Goal: Book appointment/travel/reservation

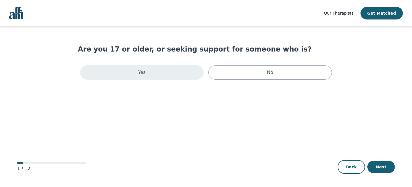
click at [184, 69] on div "Yes" at bounding box center [142, 72] width 124 height 14
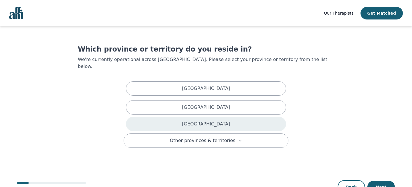
click at [190, 118] on div "[GEOGRAPHIC_DATA]" at bounding box center [206, 124] width 160 height 14
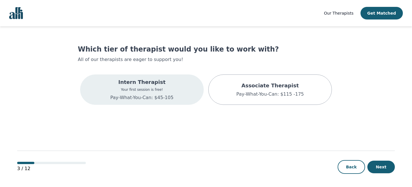
click at [185, 100] on div "Intern Therapist Your first session is free! Pay-What-You-Can: $45-105" at bounding box center [142, 89] width 124 height 30
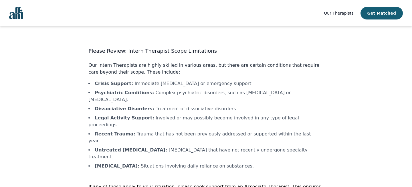
scroll to position [17, 0]
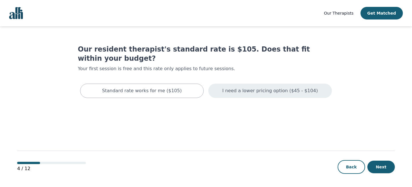
click at [255, 87] on p "I need a lower pricing option ($45 - $104)" at bounding box center [270, 90] width 96 height 7
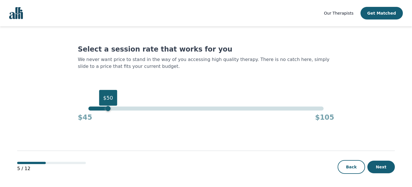
drag, startPoint x: 324, startPoint y: 109, endPoint x: 109, endPoint y: 112, distance: 214.3
click at [109, 112] on div "$50 $45 $105" at bounding box center [206, 113] width 256 height 15
click at [380, 166] on button "Next" at bounding box center [380, 166] width 27 height 13
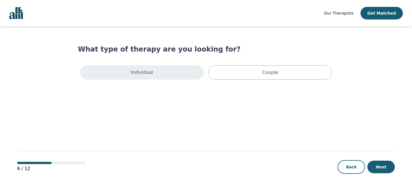
click at [167, 73] on div "Individual" at bounding box center [142, 72] width 124 height 14
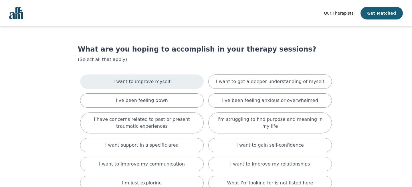
click at [176, 86] on div "I want to improve myself" at bounding box center [142, 81] width 124 height 14
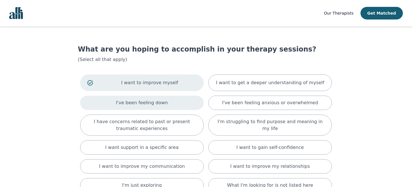
click at [174, 104] on div "I've been feeling down" at bounding box center [142, 103] width 124 height 14
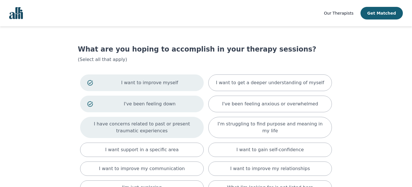
click at [177, 131] on p "I have concerns related to past or present traumatic experiences" at bounding box center [141, 127] width 109 height 14
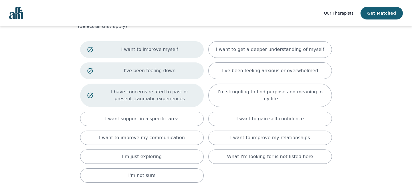
scroll to position [34, 0]
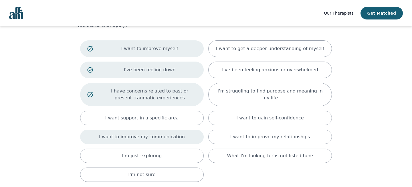
click at [183, 138] on div "I want to improve my communication" at bounding box center [142, 137] width 124 height 14
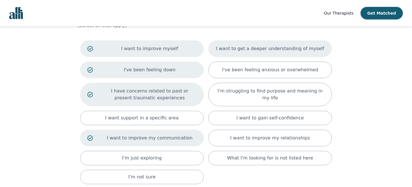
click at [234, 52] on div "I want to get a deeper understanding of myself" at bounding box center [270, 48] width 124 height 17
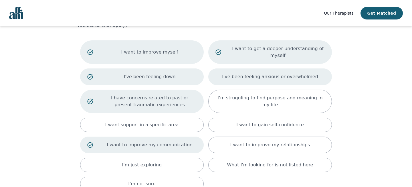
click at [234, 81] on div "I've been feeling anxious or overwhelmed" at bounding box center [270, 76] width 124 height 17
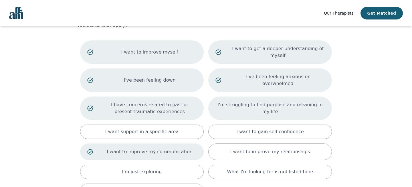
click at [236, 101] on p "I'm struggling to find purpose and meaning in my life" at bounding box center [269, 108] width 109 height 14
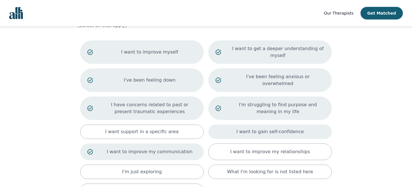
click at [233, 128] on div "I want to gain self-confidence" at bounding box center [270, 131] width 124 height 14
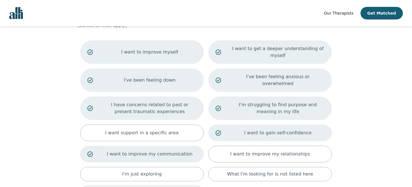
click at [233, 129] on p "I want to gain self-confidence" at bounding box center [278, 132] width 94 height 7
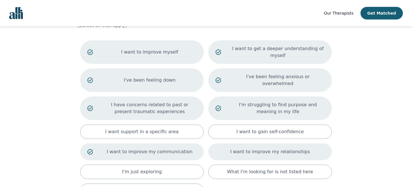
click at [231, 143] on div "I want to improve my relationships" at bounding box center [270, 151] width 124 height 17
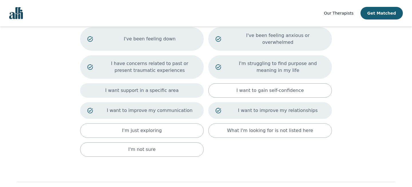
scroll to position [93, 0]
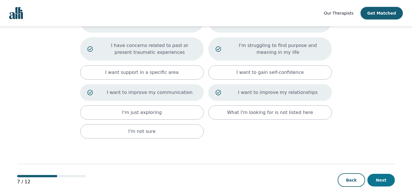
click at [389, 174] on button "Next" at bounding box center [380, 180] width 27 height 13
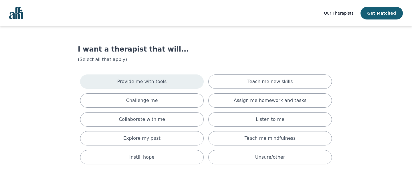
click at [187, 80] on div "Provide me with tools" at bounding box center [142, 81] width 124 height 14
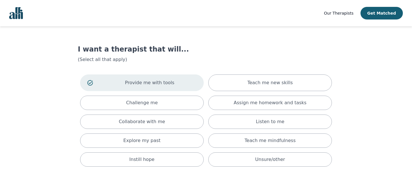
click at [186, 113] on div "Provide me with tools Teach me new skills Challenge me Assign me homework and t…" at bounding box center [206, 120] width 256 height 97
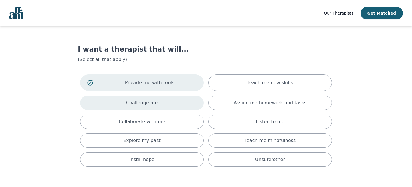
click at [182, 106] on div "Challenge me" at bounding box center [142, 103] width 124 height 14
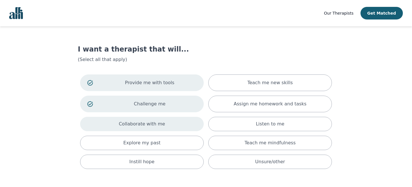
click at [181, 129] on div "Collaborate with me" at bounding box center [142, 124] width 124 height 14
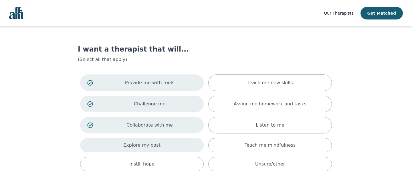
click at [173, 151] on div "Explore my past" at bounding box center [142, 145] width 124 height 14
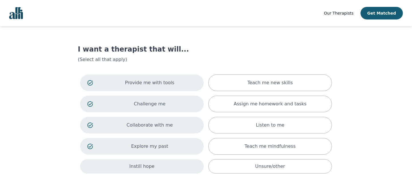
click at [171, 169] on div "Instill hope" at bounding box center [142, 166] width 124 height 14
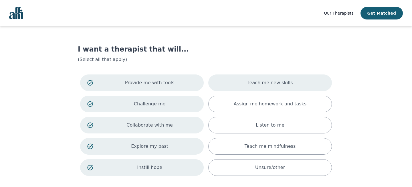
click at [243, 86] on div "Teach me new skills" at bounding box center [270, 82] width 124 height 17
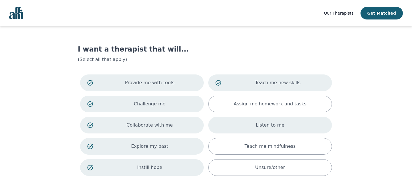
click at [236, 125] on div "Listen to me" at bounding box center [270, 125] width 124 height 17
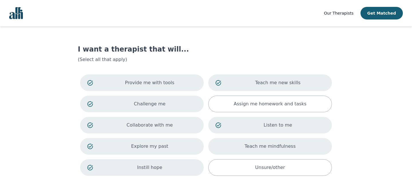
click at [235, 144] on div "Teach me mindfulness" at bounding box center [270, 146] width 124 height 17
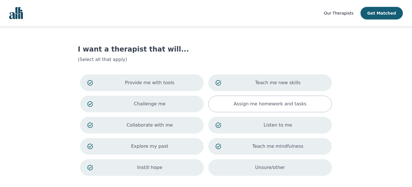
scroll to position [51, 0]
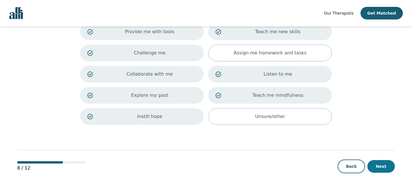
click at [377, 163] on button "Next" at bounding box center [380, 166] width 27 height 13
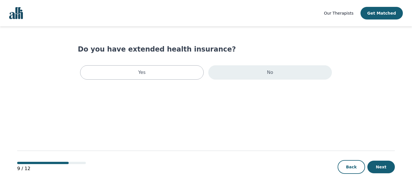
click at [252, 76] on div "No" at bounding box center [270, 72] width 124 height 14
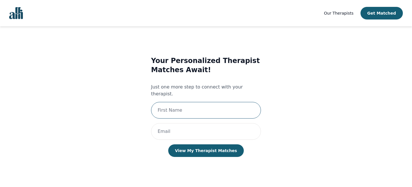
click at [215, 106] on input "text" at bounding box center [206, 110] width 110 height 17
type input "l"
type input "[PERSON_NAME]"
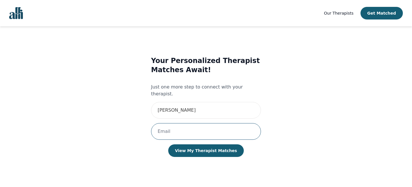
click at [203, 131] on input "email" at bounding box center [206, 131] width 110 height 17
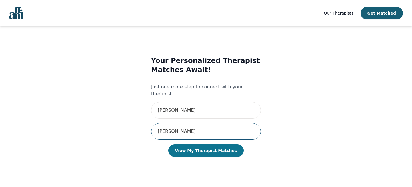
type input "[EMAIL_ADDRESS][DOMAIN_NAME]"
click at [215, 144] on button "View My Therapist Matches" at bounding box center [206, 150] width 76 height 13
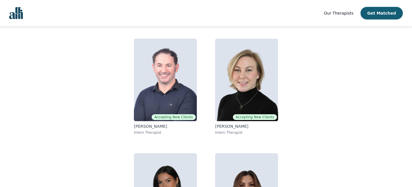
scroll to position [43, 0]
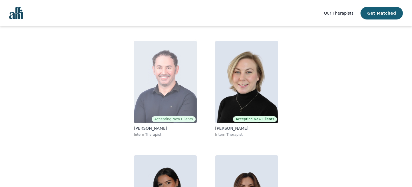
click at [162, 93] on img at bounding box center [165, 82] width 63 height 82
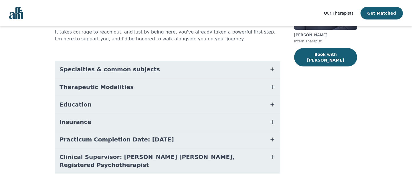
scroll to position [107, 0]
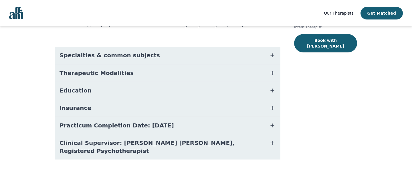
click at [271, 57] on icon "button" at bounding box center [272, 55] width 7 height 7
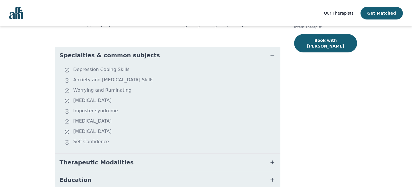
click at [271, 57] on icon "button" at bounding box center [272, 55] width 7 height 7
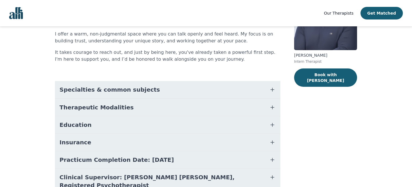
scroll to position [0, 0]
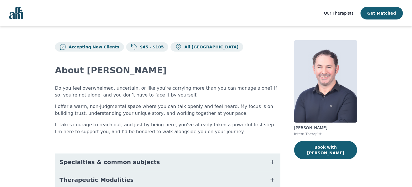
click at [231, 79] on div "About [PERSON_NAME] Do you feel overwhelmed, uncertain, or like you're carrying…" at bounding box center [167, 165] width 225 height 228
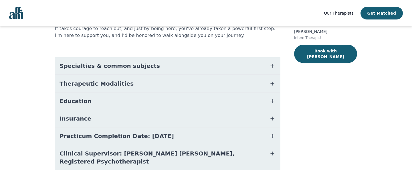
scroll to position [99, 0]
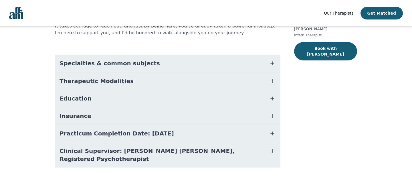
click at [273, 98] on icon "button" at bounding box center [272, 98] width 3 height 3
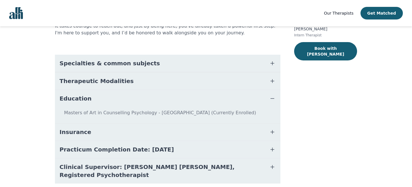
click at [272, 133] on icon "button" at bounding box center [272, 131] width 7 height 7
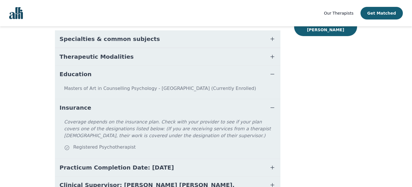
scroll to position [124, 0]
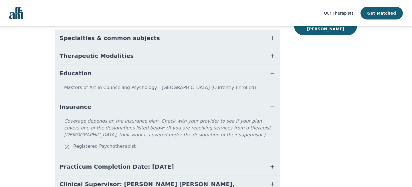
click at [271, 55] on icon "button" at bounding box center [272, 55] width 7 height 7
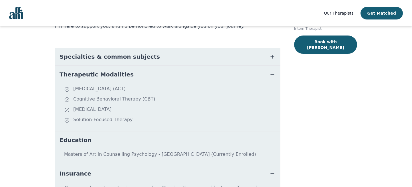
scroll to position [97, 0]
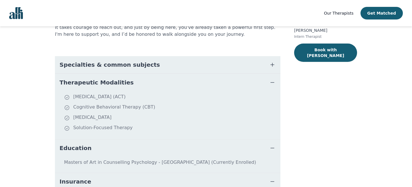
click at [273, 62] on icon "button" at bounding box center [272, 64] width 7 height 7
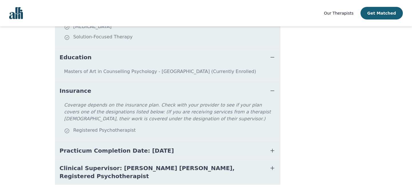
scroll to position [279, 0]
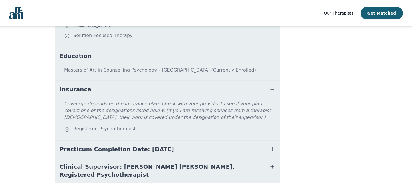
click at [272, 147] on icon "button" at bounding box center [272, 149] width 7 height 7
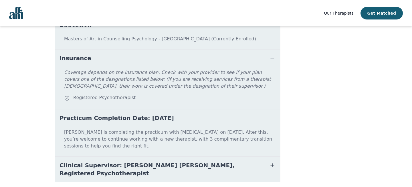
scroll to position [325, 0]
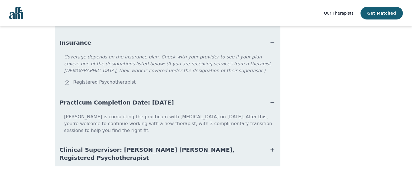
click at [273, 148] on icon "button" at bounding box center [272, 149] width 3 height 3
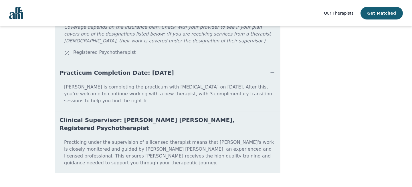
scroll to position [362, 0]
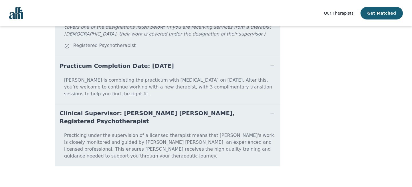
click at [273, 110] on icon "button" at bounding box center [272, 113] width 7 height 7
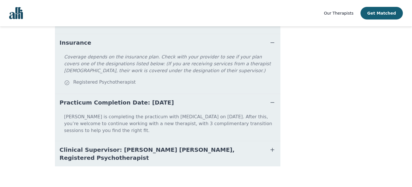
click at [270, 101] on icon "button" at bounding box center [272, 102] width 7 height 7
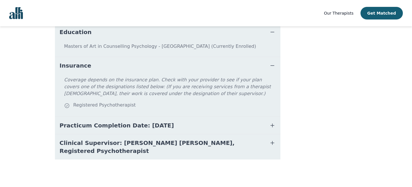
click at [272, 66] on icon "button" at bounding box center [272, 65] width 7 height 7
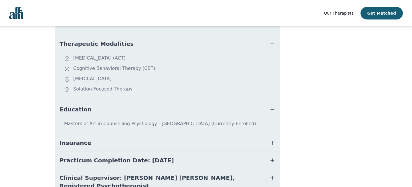
scroll to position [224, 0]
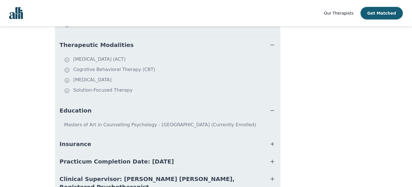
click at [271, 113] on icon "button" at bounding box center [272, 110] width 7 height 7
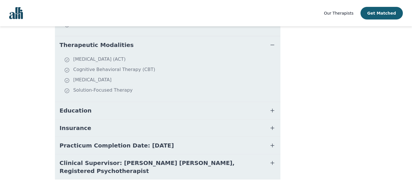
click at [273, 44] on icon "button" at bounding box center [272, 44] width 7 height 7
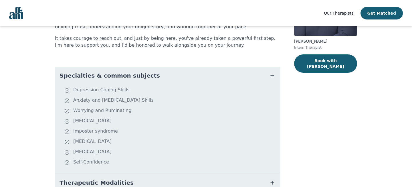
scroll to position [84, 0]
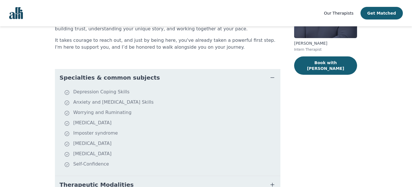
click at [273, 77] on icon "button" at bounding box center [272, 77] width 7 height 7
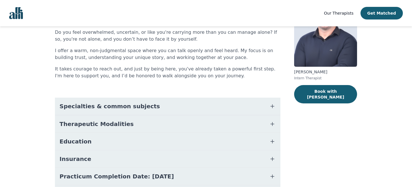
scroll to position [0, 0]
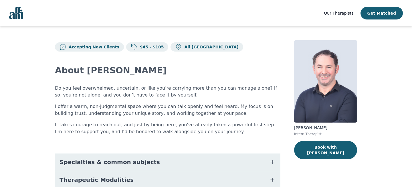
click at [19, 11] on img "Global" at bounding box center [16, 13] width 14 height 12
